Goal: Information Seeking & Learning: Find specific fact

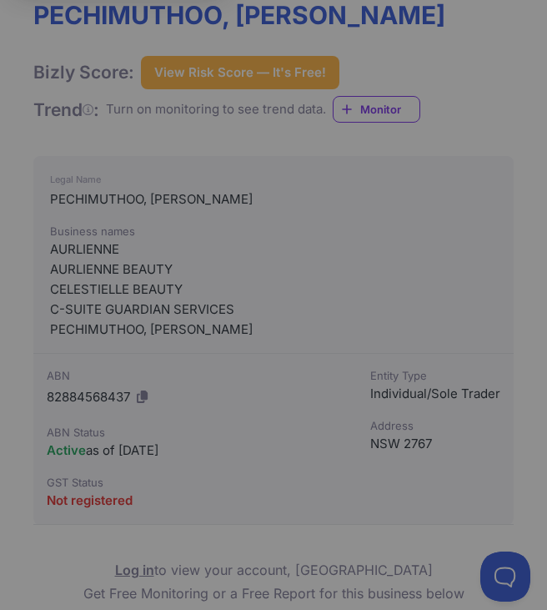
scroll to position [204, 0]
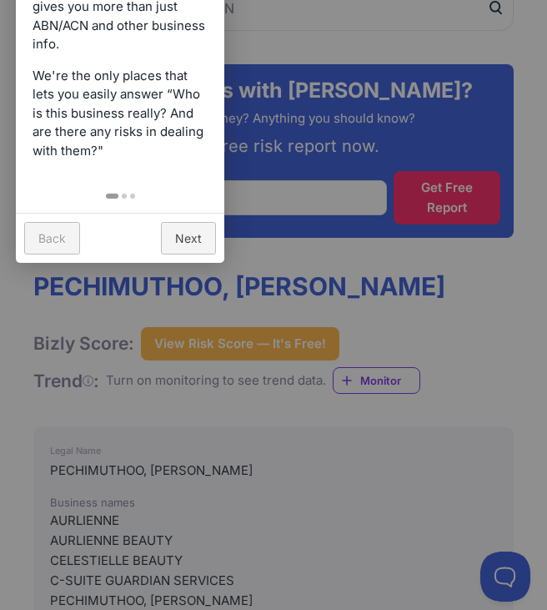
click at [325, 470] on div at bounding box center [273, 305] width 547 height 610
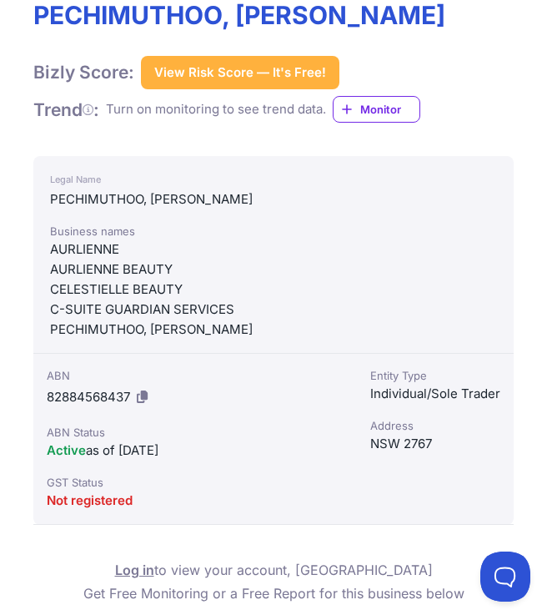
scroll to position [0, 0]
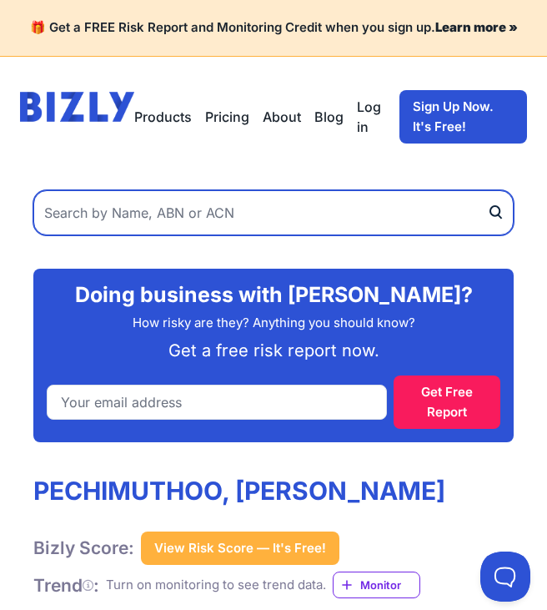
click at [117, 216] on input "text" at bounding box center [273, 212] width 480 height 45
type input "[PERSON_NAME]"
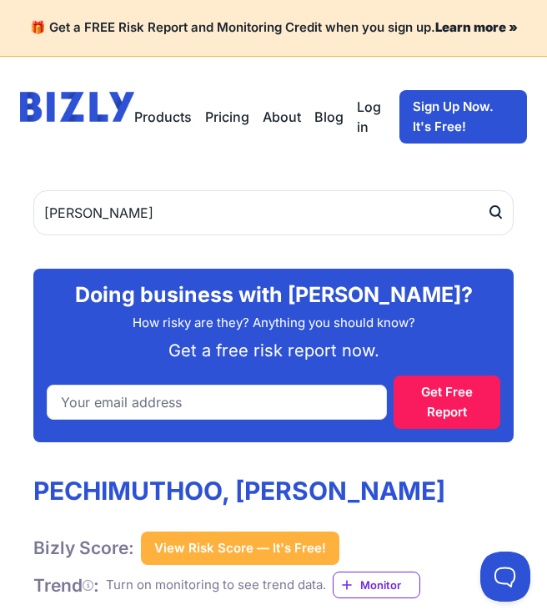
click at [495, 213] on icon "submit" at bounding box center [495, 212] width 17 height 18
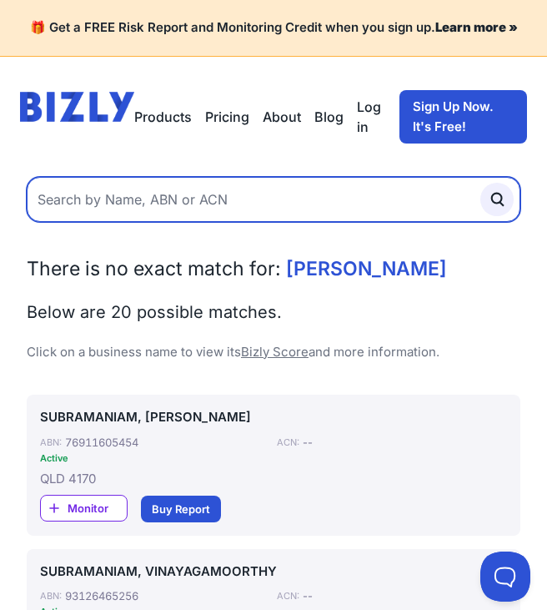
click at [234, 203] on input "text" at bounding box center [274, 199] width 494 height 45
click at [230, 203] on input "text" at bounding box center [274, 199] width 494 height 45
click at [190, 199] on input "text" at bounding box center [274, 199] width 494 height 45
type input "[PERSON_NAME]"
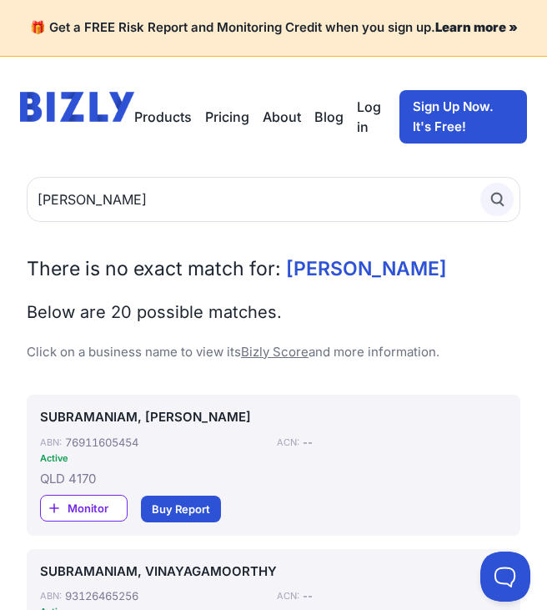
click at [500, 188] on button "submit" at bounding box center [496, 199] width 33 height 33
